Goal: Navigation & Orientation: Find specific page/section

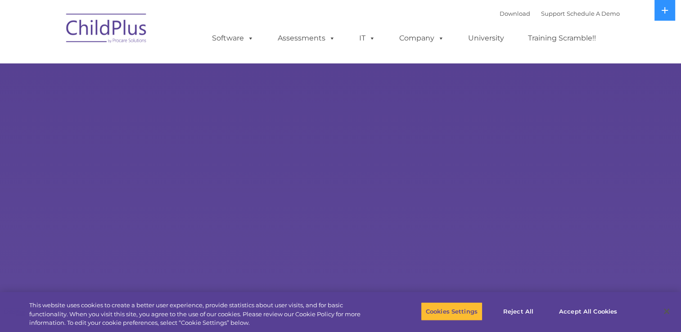
select select "MEDIUM"
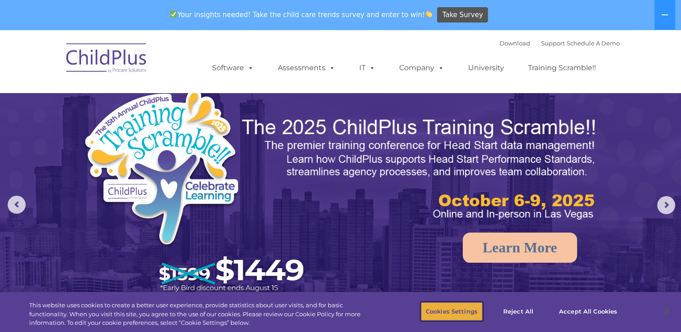
click at [465, 318] on button "Cookies Settings" at bounding box center [452, 311] width 62 height 19
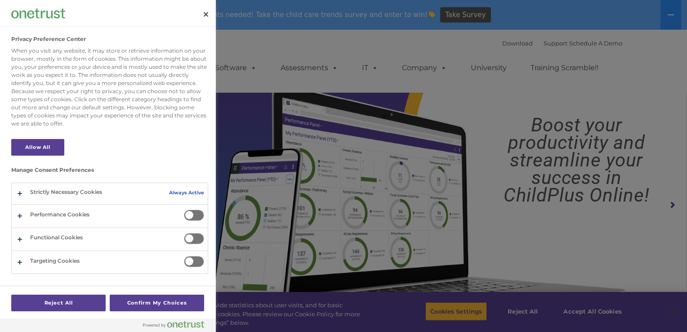
click at [195, 20] on div "Privacy Preference Center" at bounding box center [108, 13] width 216 height 27
click at [202, 20] on button "Close" at bounding box center [206, 14] width 20 height 20
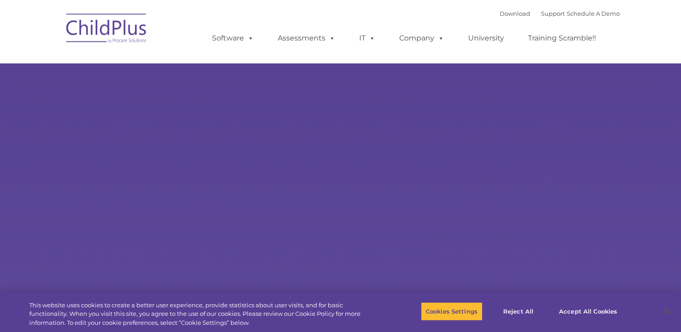
select select "MEDIUM"
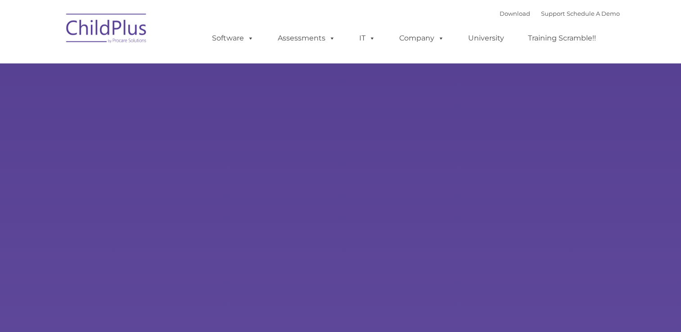
select select "MEDIUM"
